Goal: Book appointment/travel/reservation

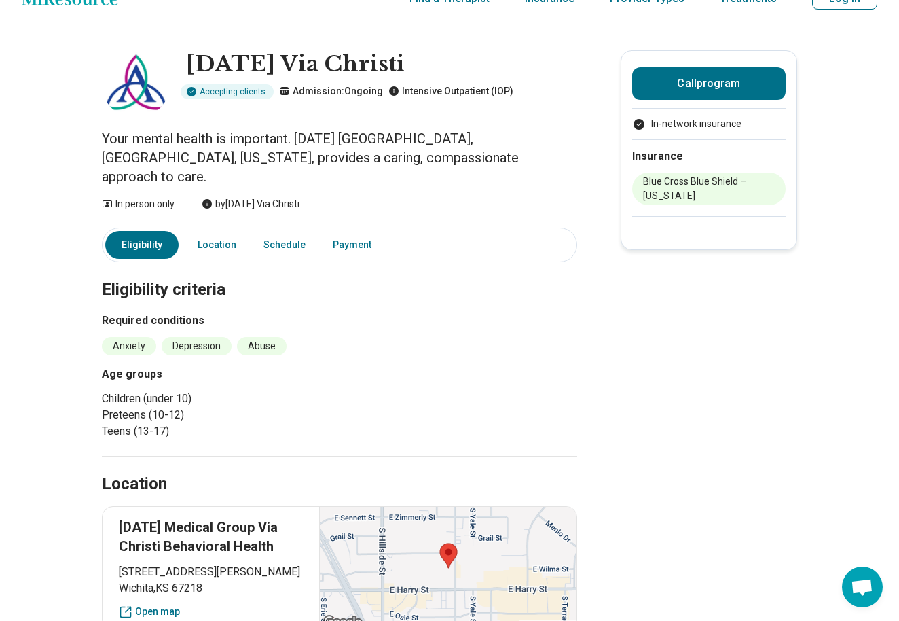
scroll to position [25, 0]
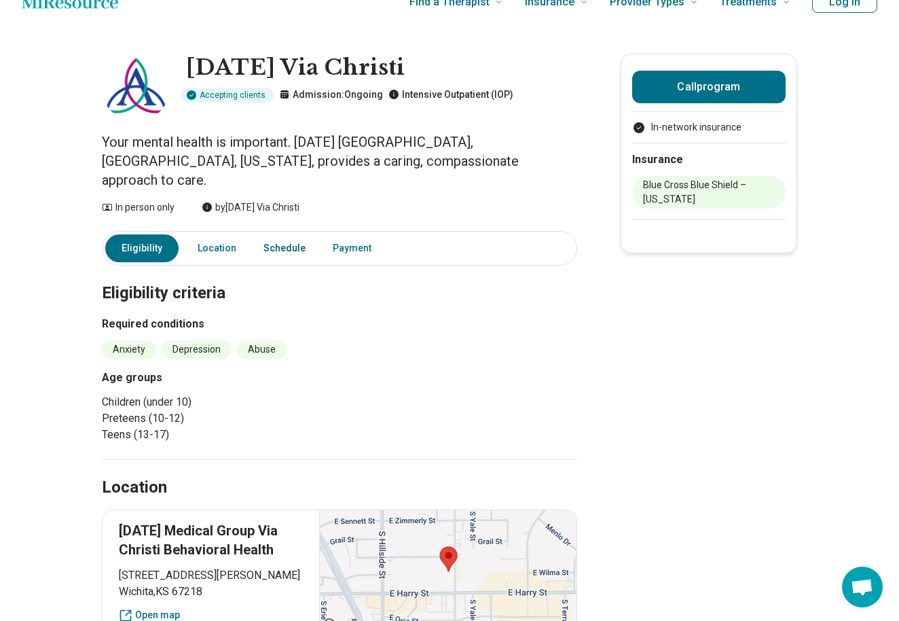
click at [270, 234] on link "Schedule" at bounding box center [284, 248] width 58 height 28
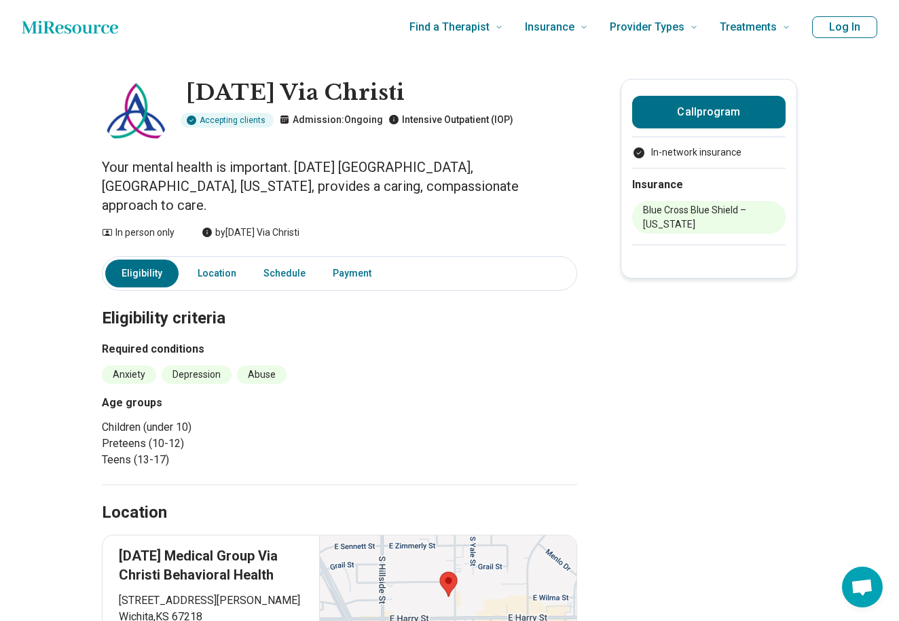
scroll to position [0, 0]
